Goal: Navigation & Orientation: Find specific page/section

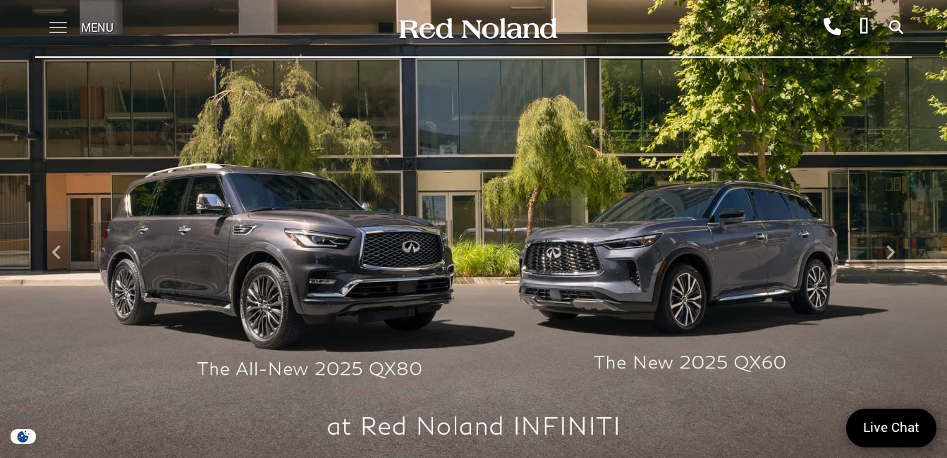
click at [53, 29] on span at bounding box center [58, 28] width 18 height 56
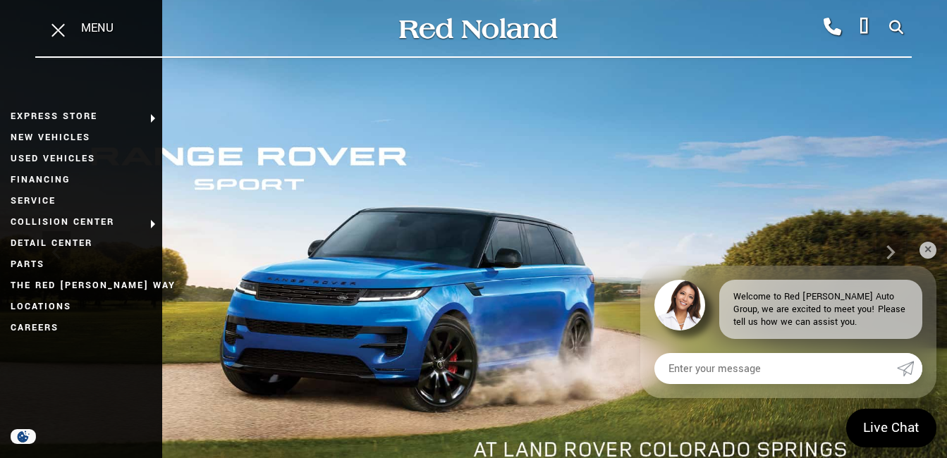
click at [591, 150] on img at bounding box center [473, 252] width 947 height 533
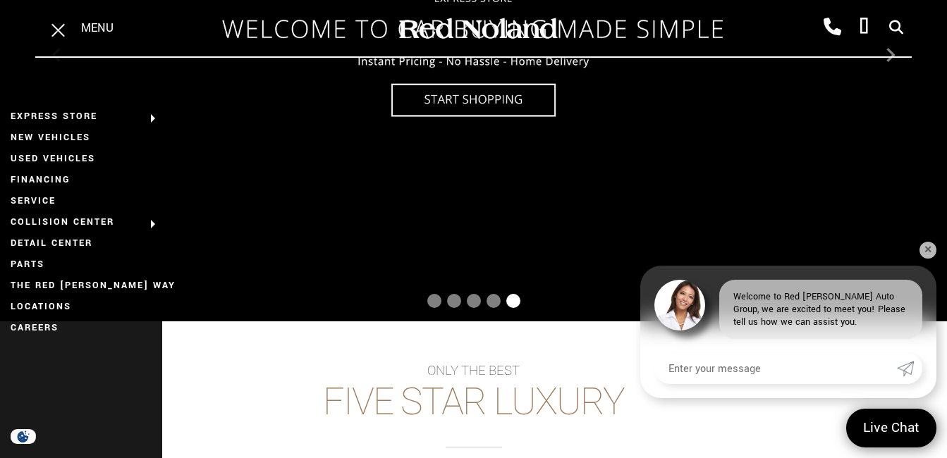
scroll to position [212, 0]
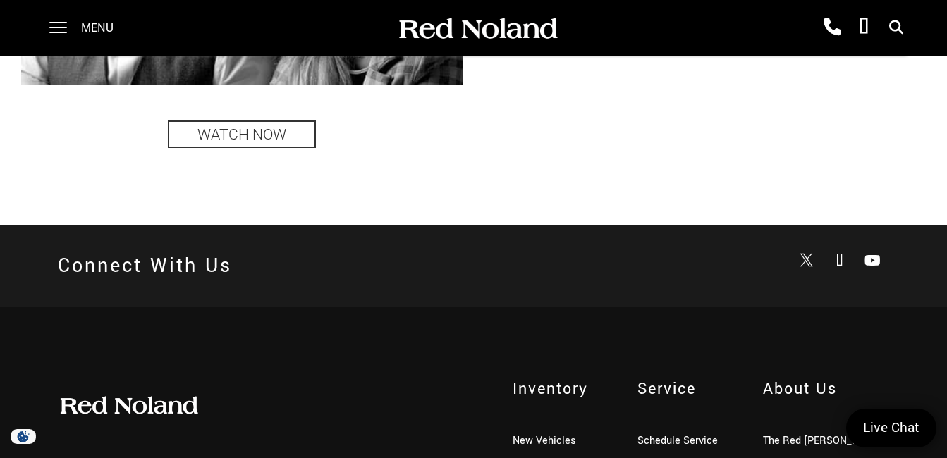
scroll to position [3064, 0]
